Goal: Transaction & Acquisition: Obtain resource

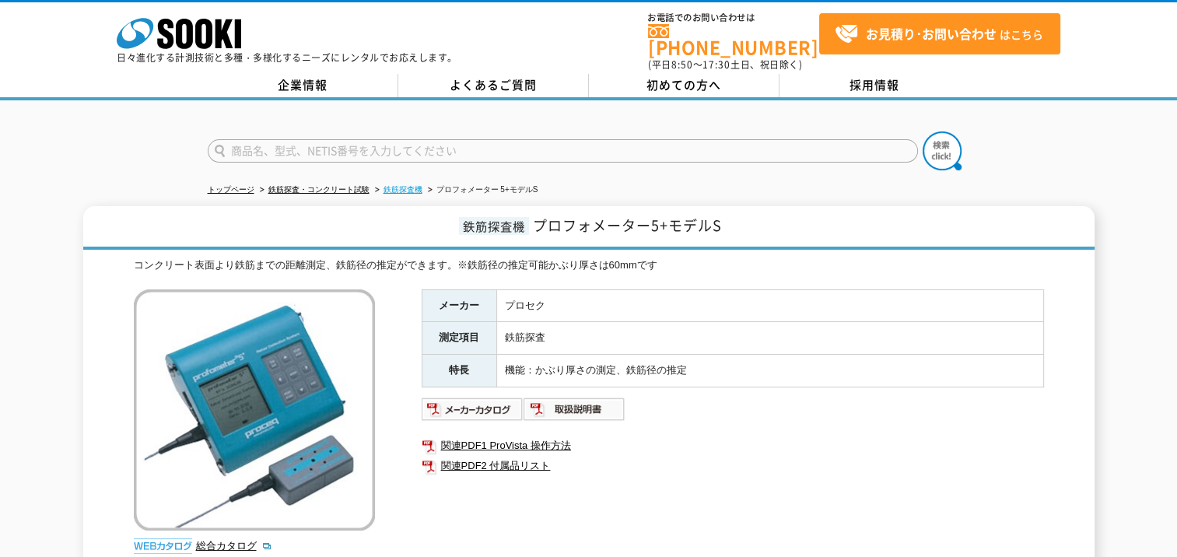
click at [414, 185] on link "鉄筋探査機" at bounding box center [402, 189] width 39 height 9
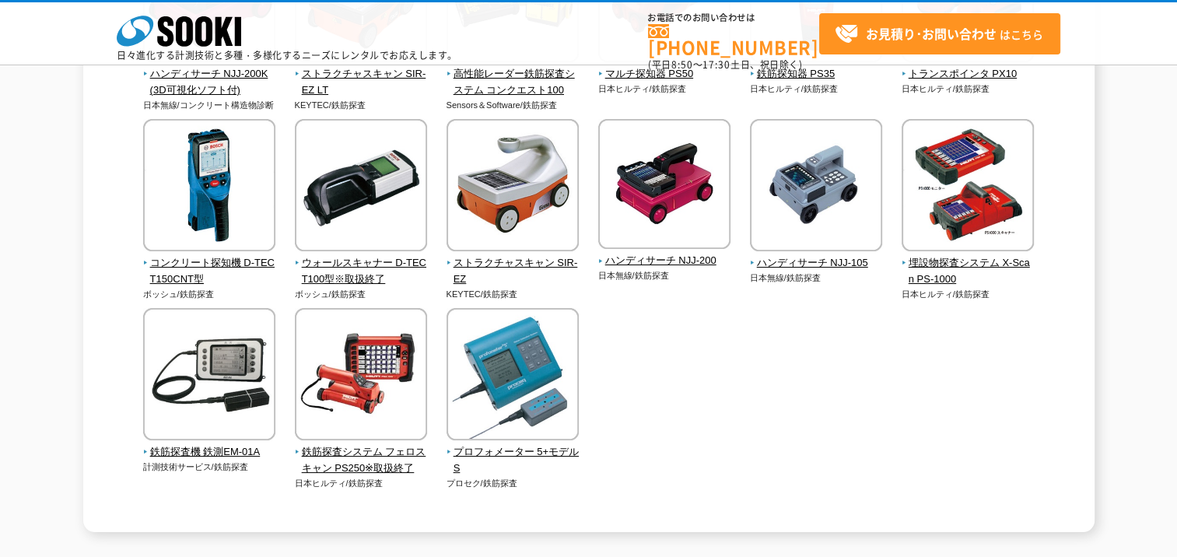
scroll to position [700, 0]
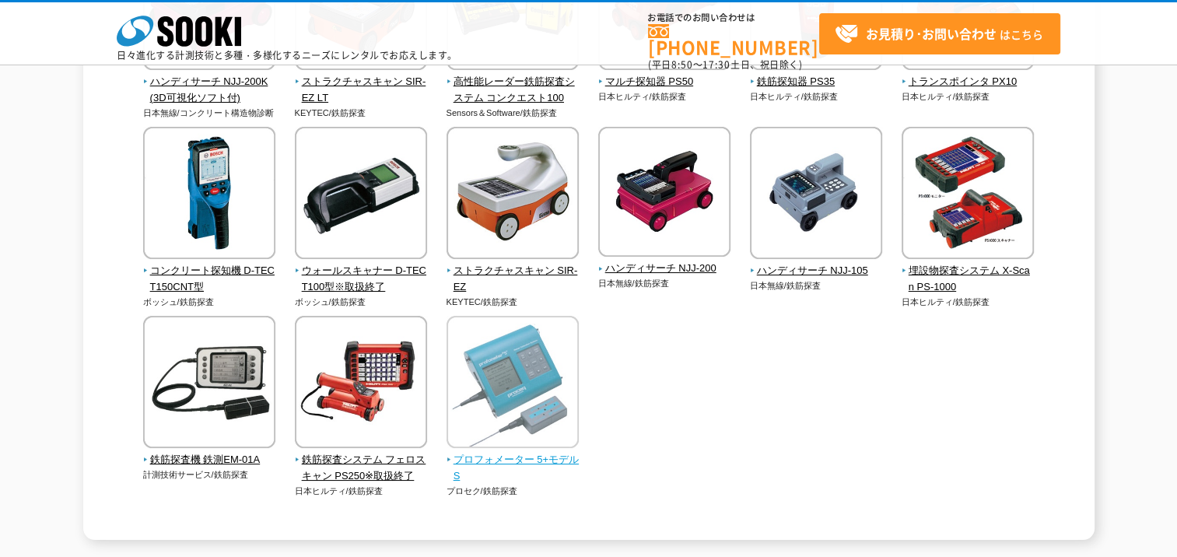
click at [548, 398] on img at bounding box center [512, 384] width 132 height 136
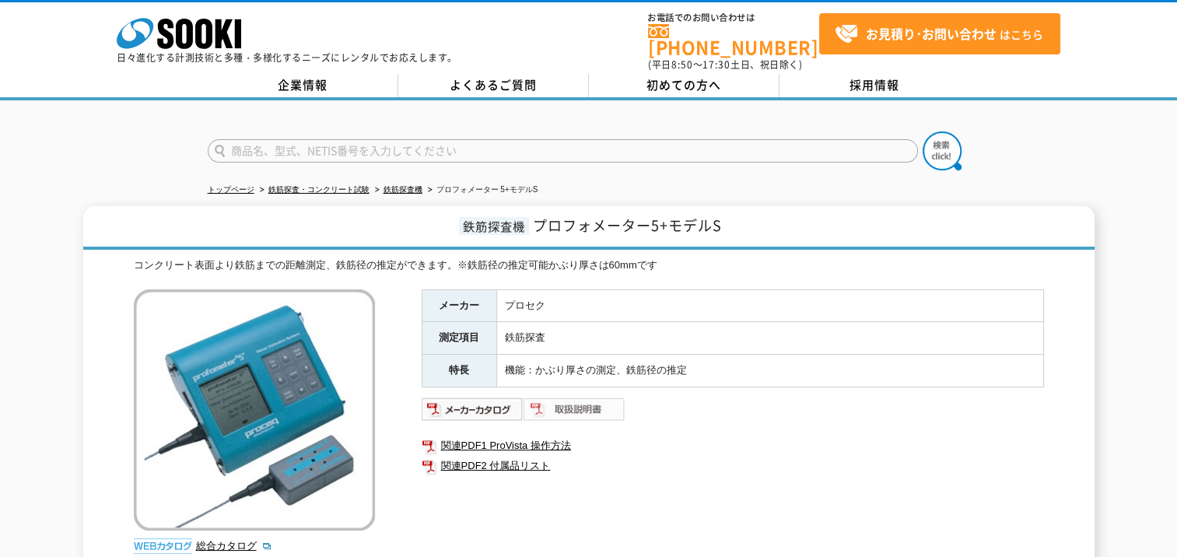
click at [596, 401] on img at bounding box center [574, 409] width 102 height 25
